Goal: Task Accomplishment & Management: Complete application form

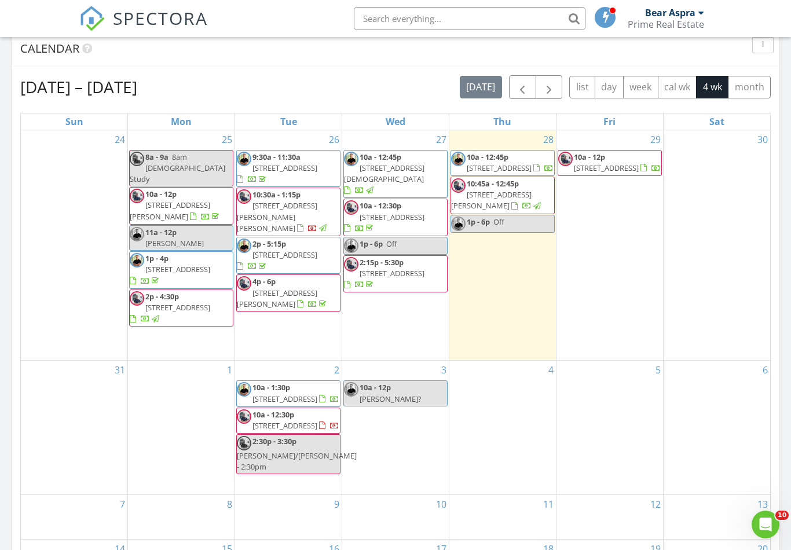
scroll to position [1055, 792]
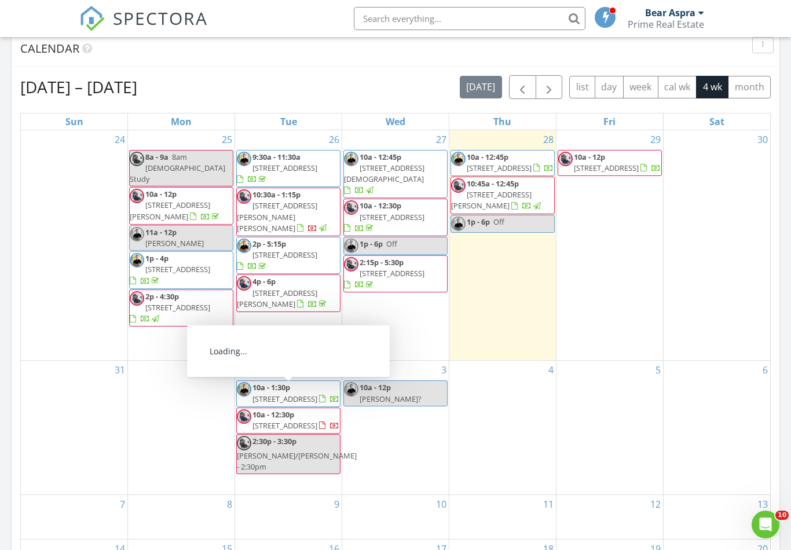
click at [193, 393] on div "1" at bounding box center [181, 428] width 107 height 134
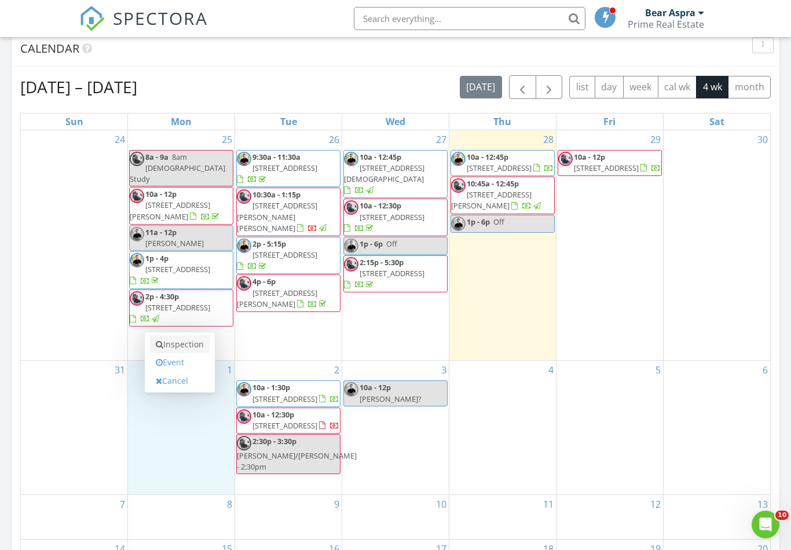
click at [188, 349] on link "Inspection" at bounding box center [180, 344] width 60 height 19
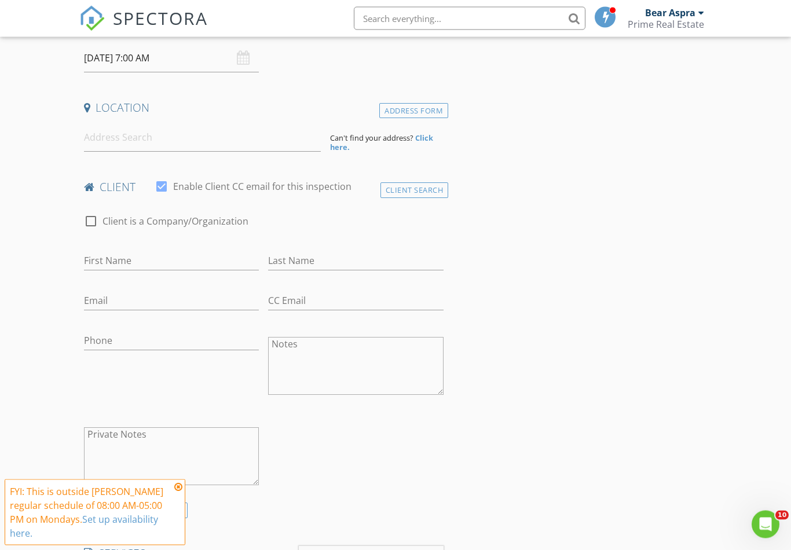
scroll to position [204, 0]
drag, startPoint x: 164, startPoint y: 142, endPoint x: 164, endPoint y: 136, distance: 6.4
click at [164, 142] on input at bounding box center [202, 138] width 237 height 28
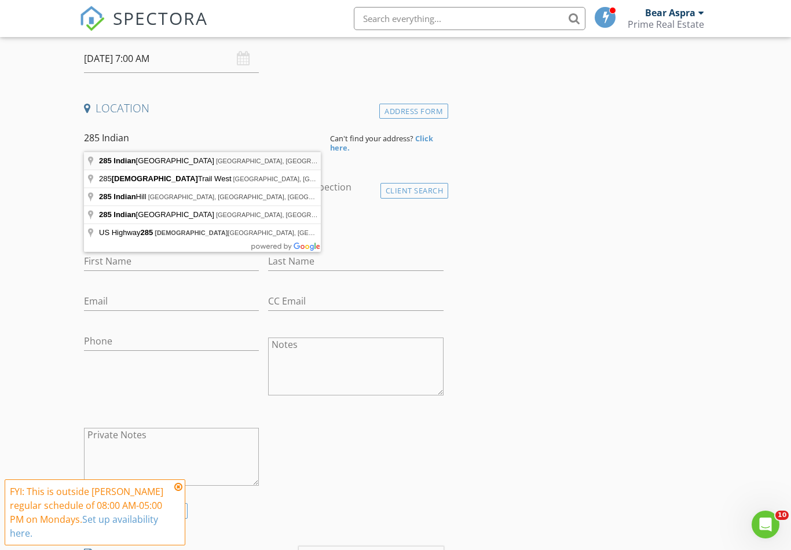
type input "[STREET_ADDRESS][PERSON_NAME]"
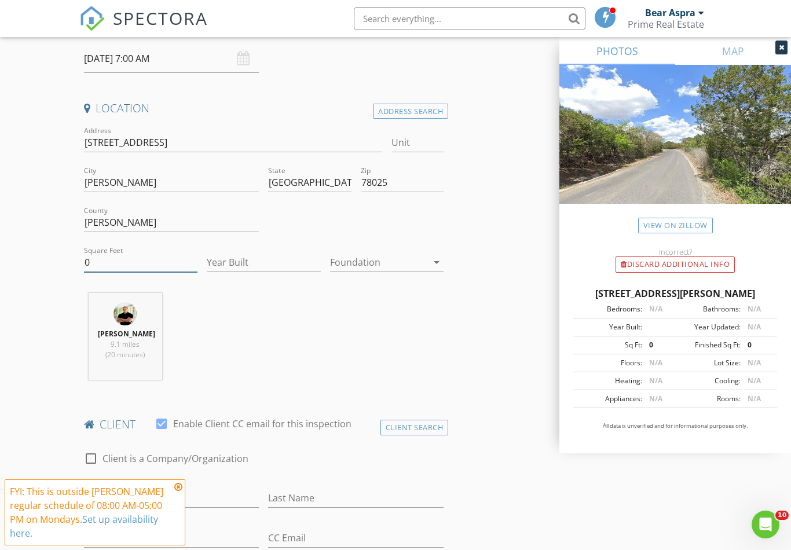
click at [103, 270] on input "0" at bounding box center [141, 262] width 114 height 19
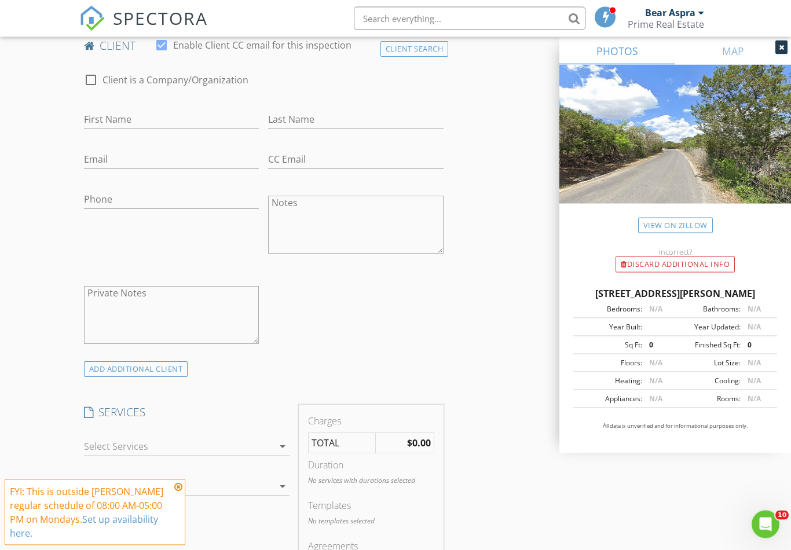
scroll to position [584, 0]
click at [257, 451] on div at bounding box center [179, 445] width 190 height 19
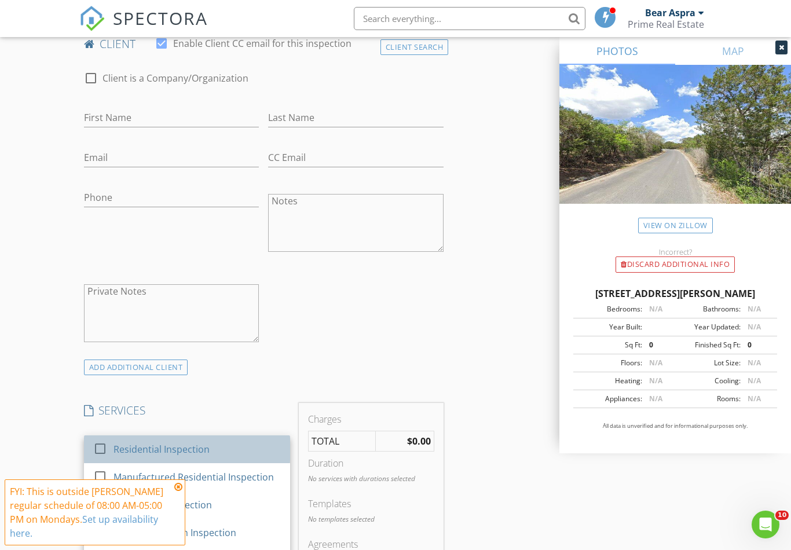
click at [97, 439] on div at bounding box center [100, 449] width 20 height 20
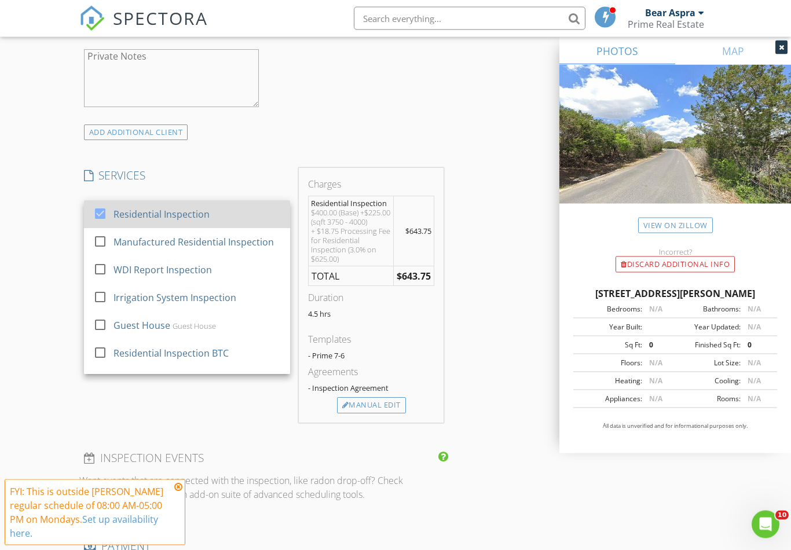
scroll to position [820, 0]
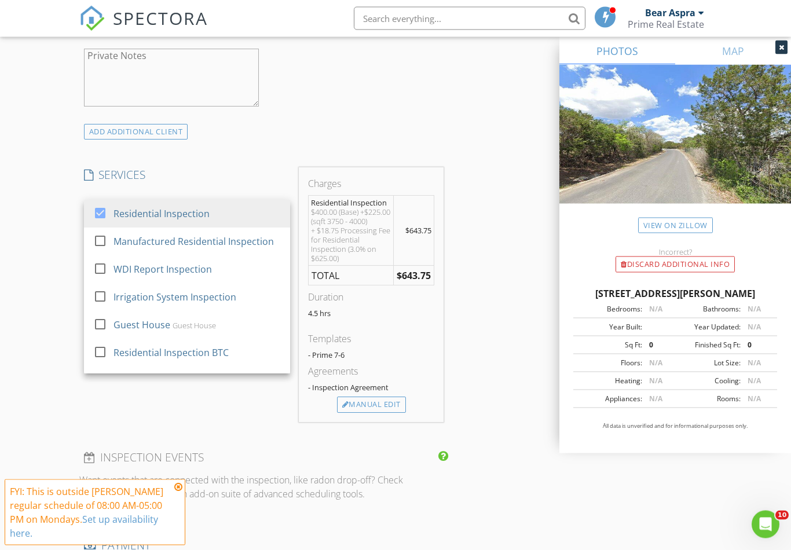
click at [470, 477] on div "INSPECTOR(S) check_box [PERSON_NAME] PRIMARY check_box_outline_blank Bear Aspra…" at bounding box center [395, 375] width 633 height 2123
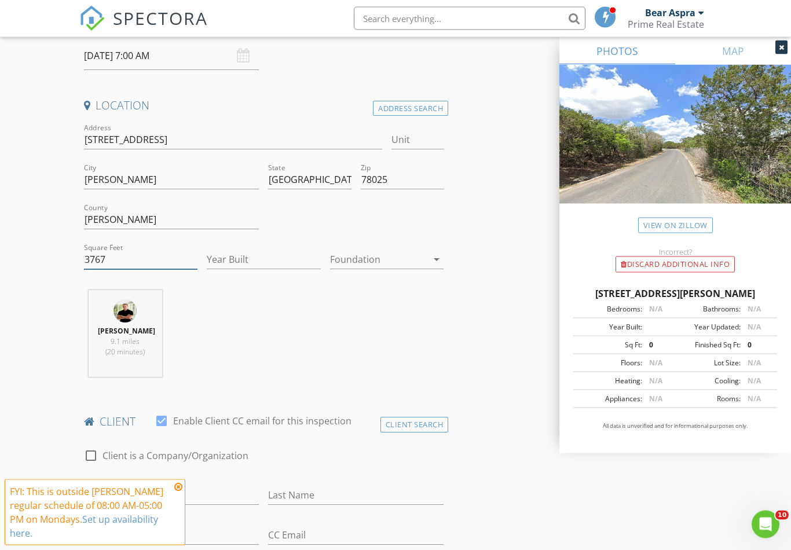
click at [158, 251] on input "3767" at bounding box center [141, 260] width 114 height 19
type input "3"
type input "2800"
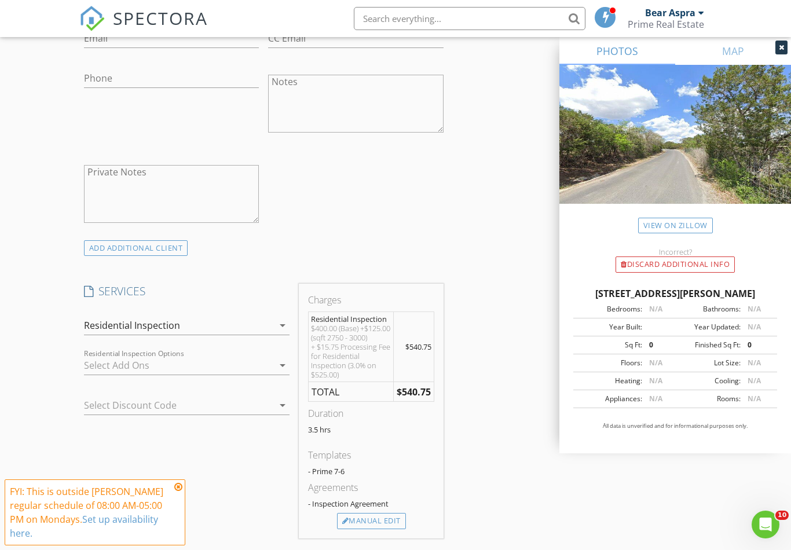
scroll to position [738, 0]
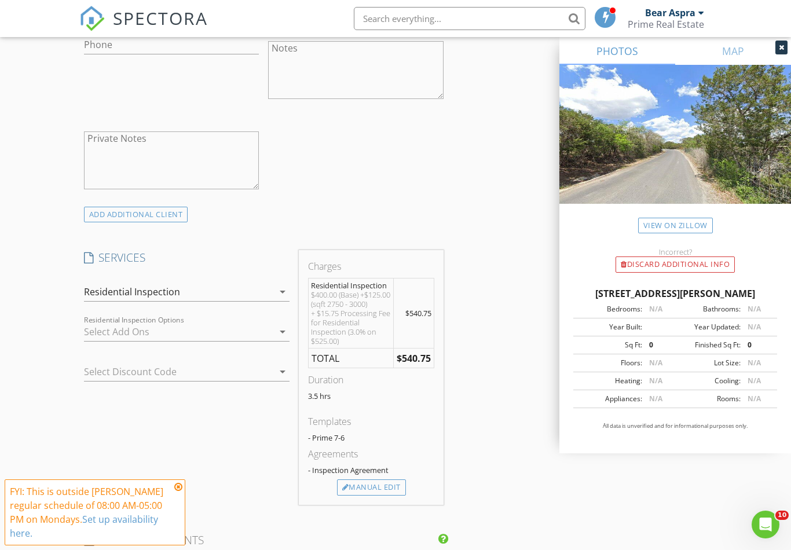
click at [103, 336] on div at bounding box center [179, 332] width 190 height 19
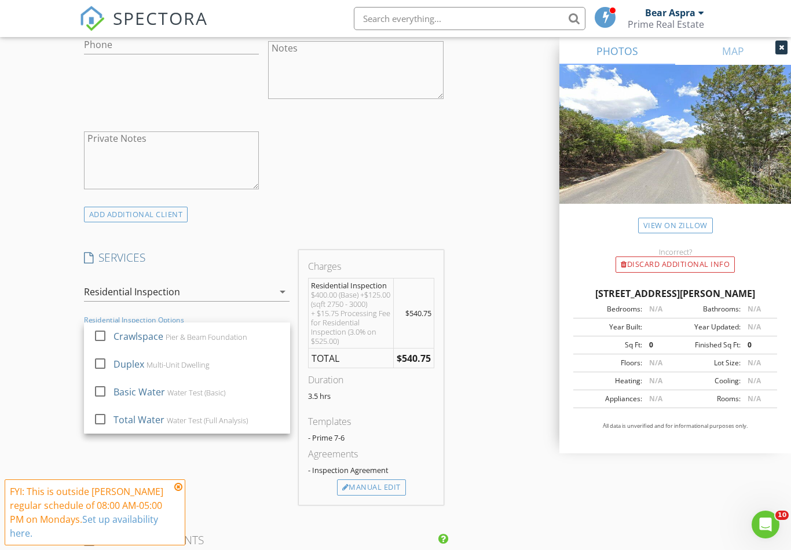
click at [45, 375] on div "New Inspection Click here to use the New Order Form INSPECTOR(S) check_box [PER…" at bounding box center [395, 438] width 791 height 2217
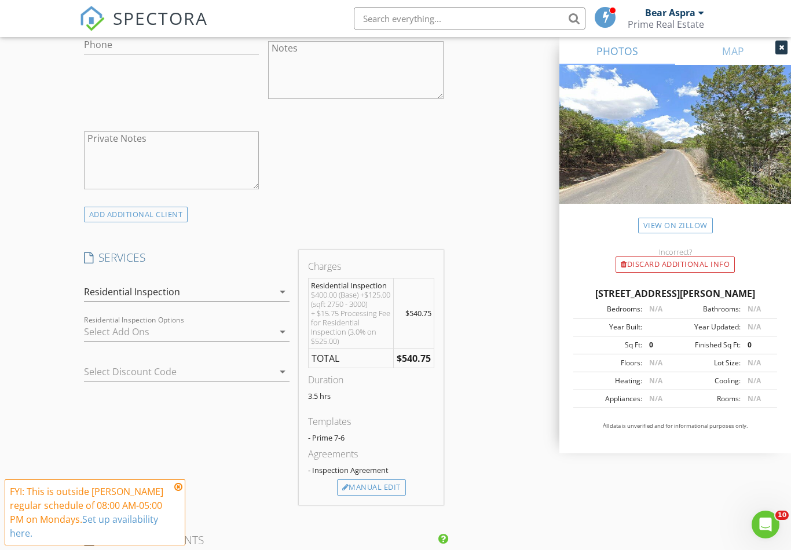
click at [108, 334] on div at bounding box center [179, 332] width 190 height 19
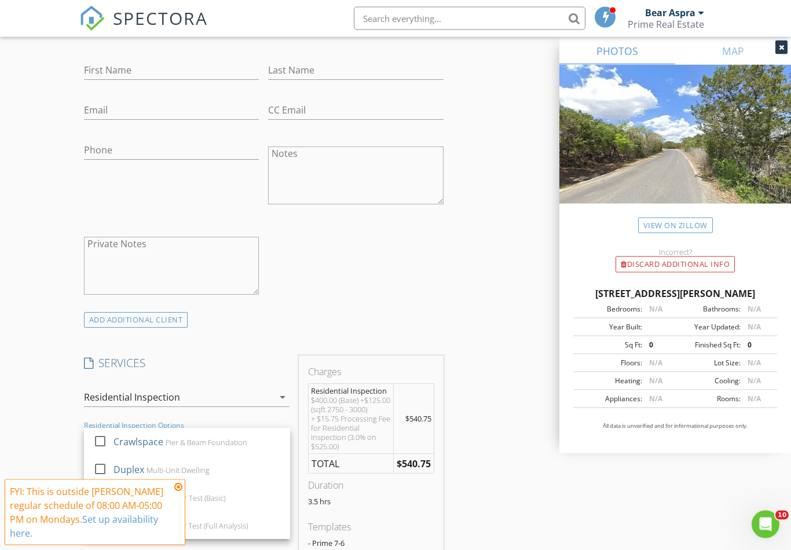
click at [28, 385] on div "New Inspection Click here to use the New Order Form INSPECTOR(S) check_box [PER…" at bounding box center [395, 544] width 791 height 2217
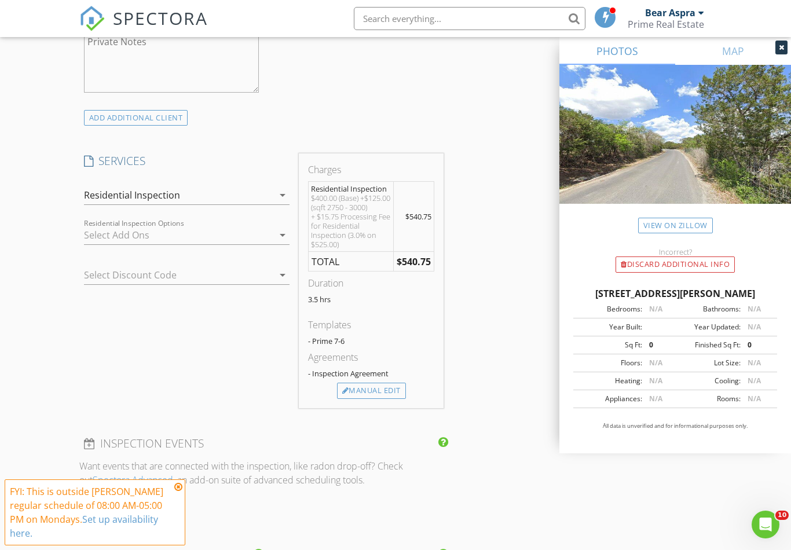
scroll to position [833, 0]
click at [233, 240] on div at bounding box center [179, 236] width 190 height 19
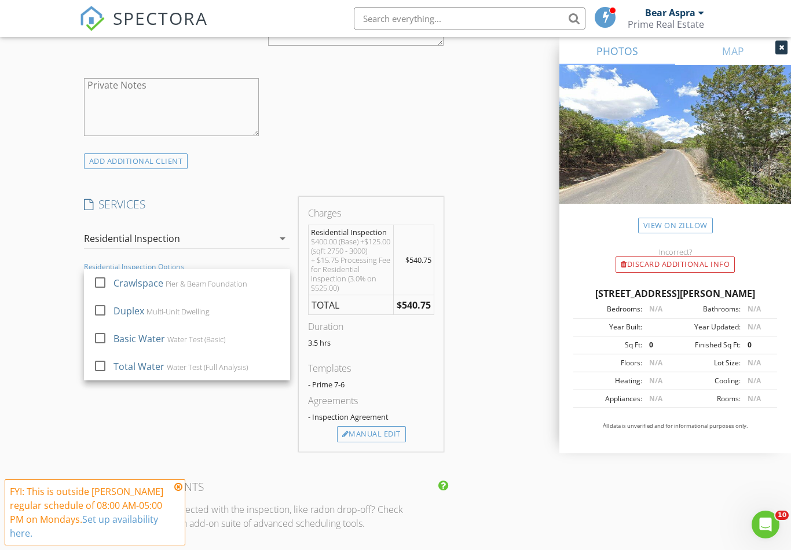
scroll to position [776, 0]
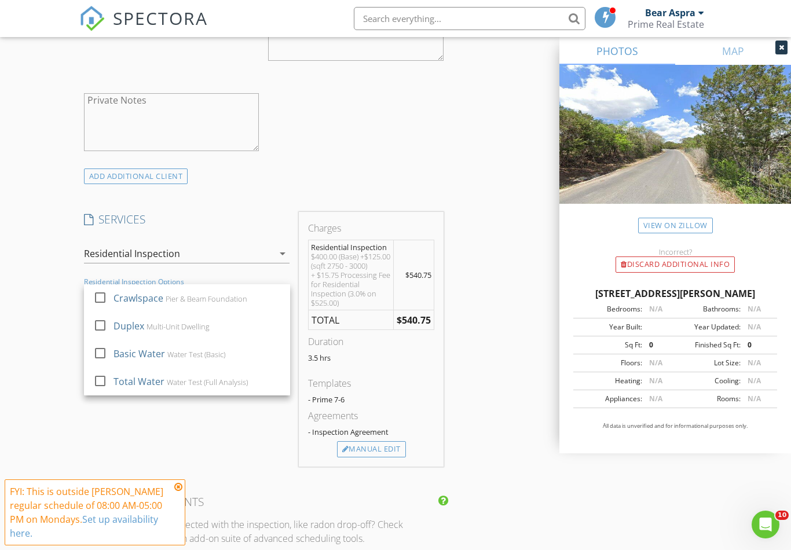
click at [45, 369] on div "New Inspection Click here to use the New Order Form INSPECTOR(S) check_box [PER…" at bounding box center [395, 400] width 791 height 2217
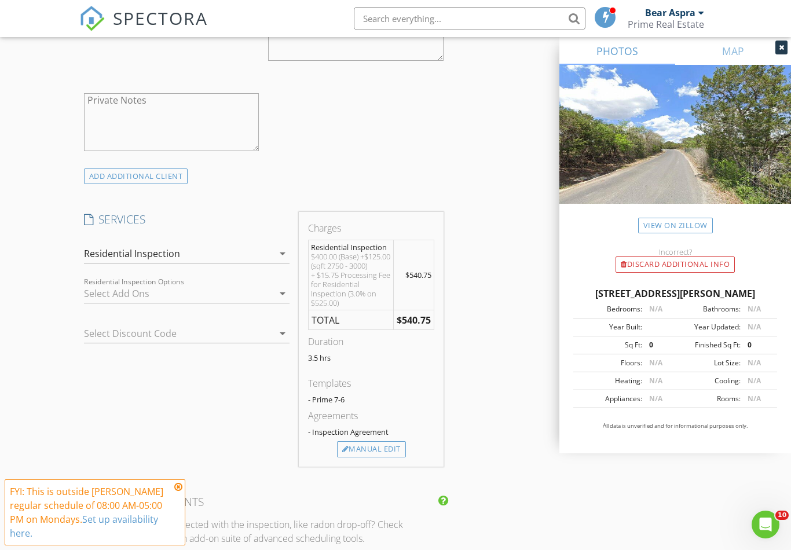
click at [94, 248] on div "Residential Inspection" at bounding box center [132, 253] width 96 height 10
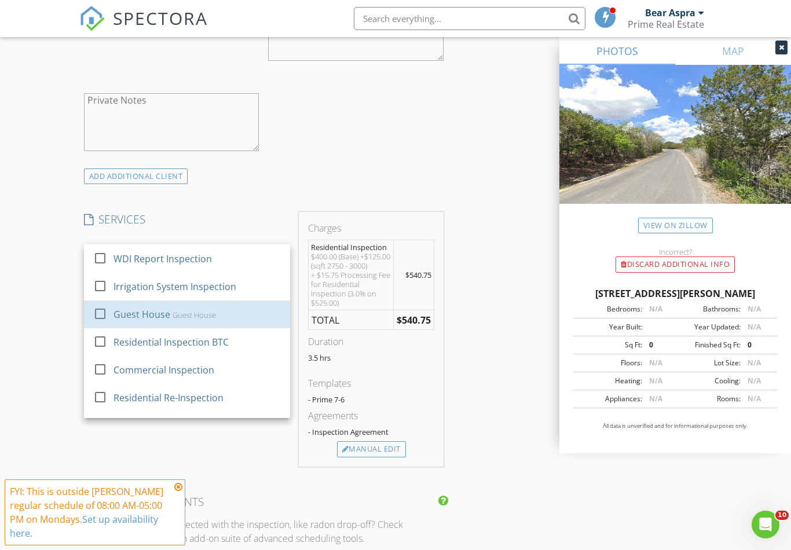
scroll to position [54, 0]
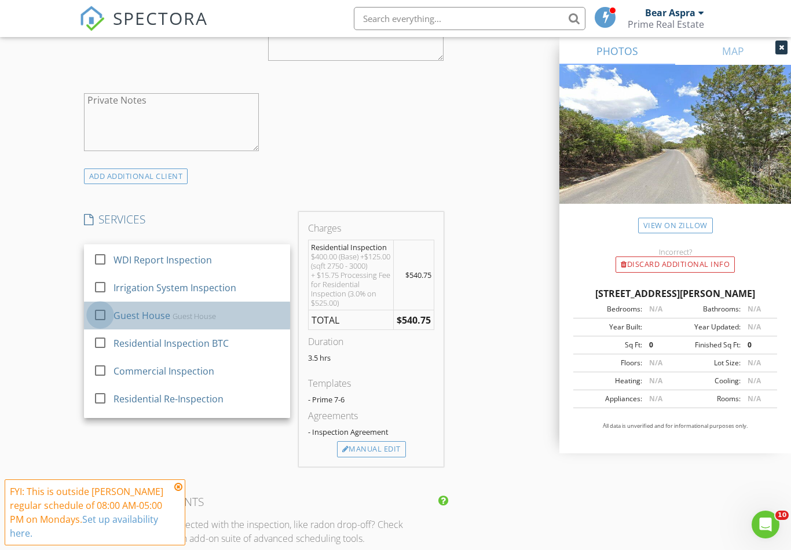
click at [96, 315] on div at bounding box center [100, 315] width 20 height 20
